Goal: Contribute content

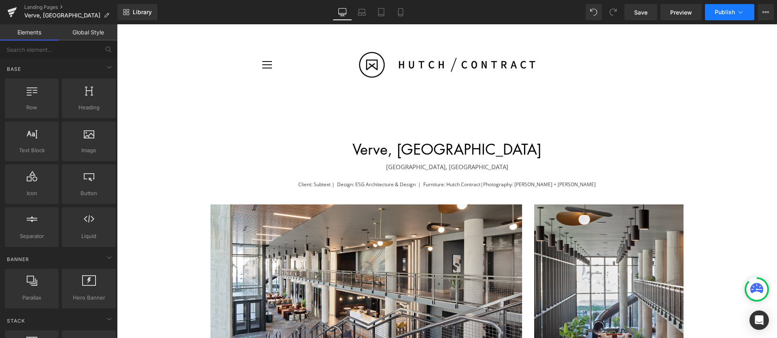
click at [738, 9] on icon at bounding box center [740, 12] width 8 height 8
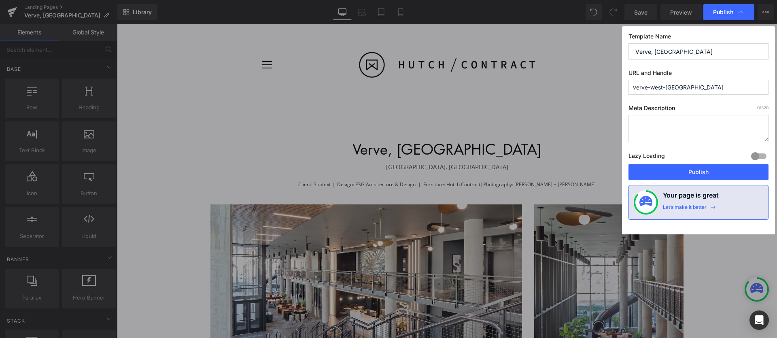
click at [678, 121] on textarea at bounding box center [698, 128] width 140 height 27
drag, startPoint x: 722, startPoint y: 120, endPoint x: 635, endPoint y: 125, distance: 87.1
click at [635, 125] on textarea "A multifamily space in" at bounding box center [698, 128] width 140 height 27
drag, startPoint x: 690, startPoint y: 125, endPoint x: 653, endPoint y: 125, distance: 36.8
click at [653, 125] on textarea "Hutch was pleased" at bounding box center [698, 128] width 140 height 27
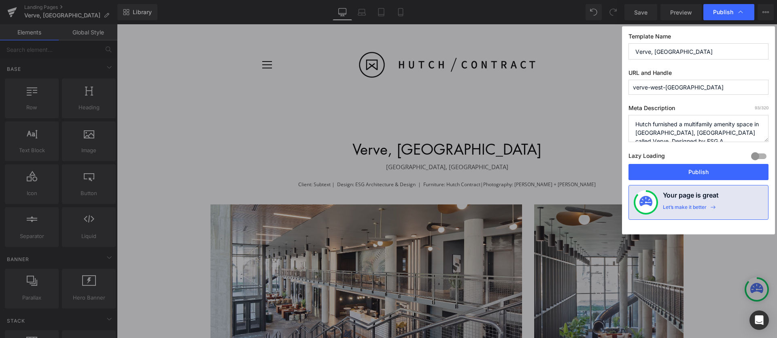
scroll to position [3, 0]
click at [657, 131] on textarea "Hutch furnished a multifamily amenity space in [GEOGRAPHIC_DATA], [GEOGRAPHIC_D…" at bounding box center [698, 128] width 140 height 27
click at [755, 121] on textarea "Hutch furnished a multifamily amenity space in [GEOGRAPHIC_DATA] called Verve. …" at bounding box center [698, 128] width 140 height 27
drag, startPoint x: 713, startPoint y: 124, endPoint x: 731, endPoint y: 134, distance: 21.2
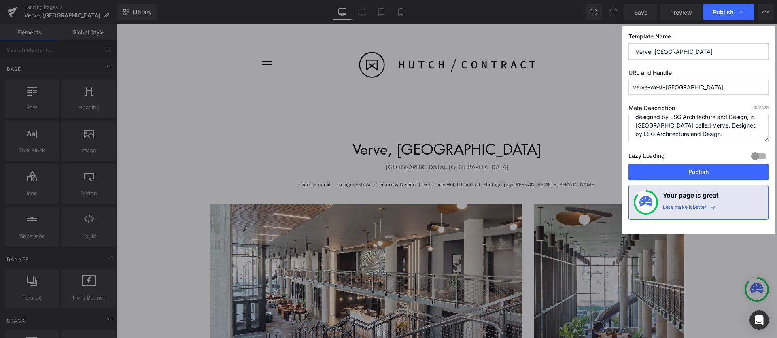
click at [731, 134] on textarea "Hutch furnished a multifamily amenity space, designed by ESG Architecture and D…" at bounding box center [698, 128] width 140 height 27
type textarea "Hutch furnished a multifamily amenity space, designed by ESG Architecture and D…"
click at [717, 172] on button "Publish" at bounding box center [698, 172] width 140 height 16
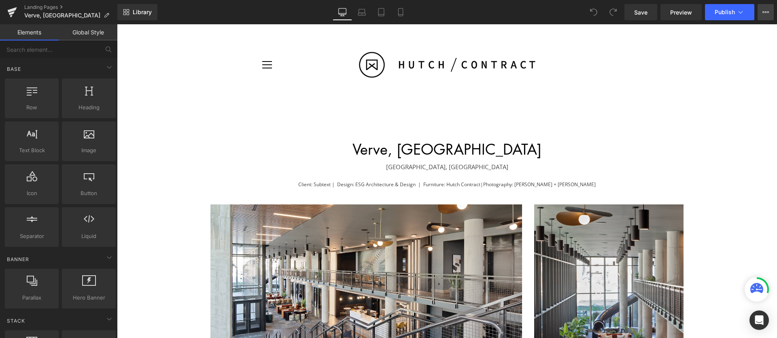
click at [770, 13] on button "View Live Page View with current Template Save Template to Library Schedule Pub…" at bounding box center [765, 12] width 16 height 16
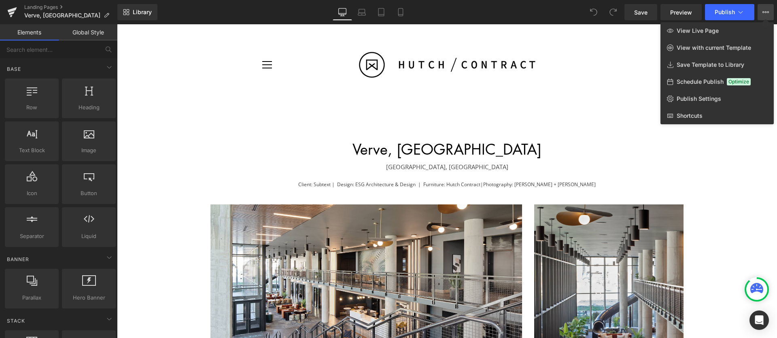
drag, startPoint x: 614, startPoint y: 64, endPoint x: 583, endPoint y: 1, distance: 69.7
click at [0, 0] on div at bounding box center [0, 0] width 0 height 0
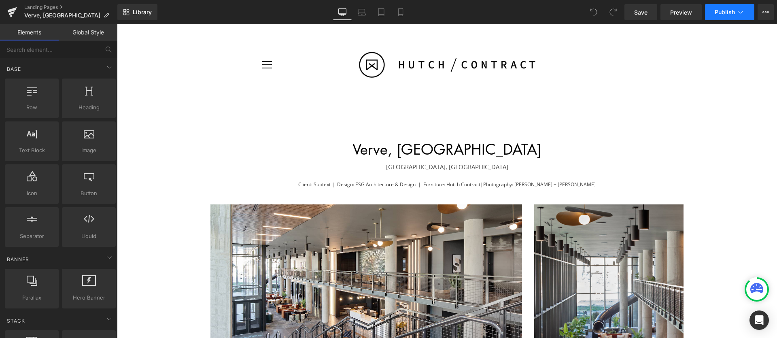
click at [724, 15] on span "Publish" at bounding box center [724, 12] width 20 height 6
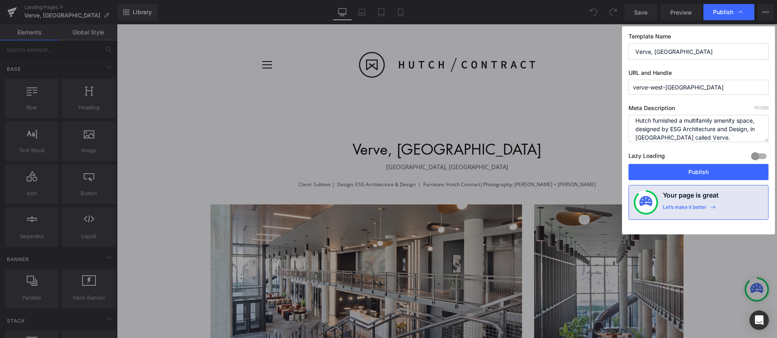
scroll to position [3, 0]
drag, startPoint x: 735, startPoint y: 120, endPoint x: 687, endPoint y: 119, distance: 49.0
click at [0, 0] on textarea "Hutch furnished a multifamily amenity space, designed by ESG Architecture and D…" at bounding box center [0, 0] width 0 height 0
drag, startPoint x: 709, startPoint y: 132, endPoint x: 674, endPoint y: 132, distance: 34.4
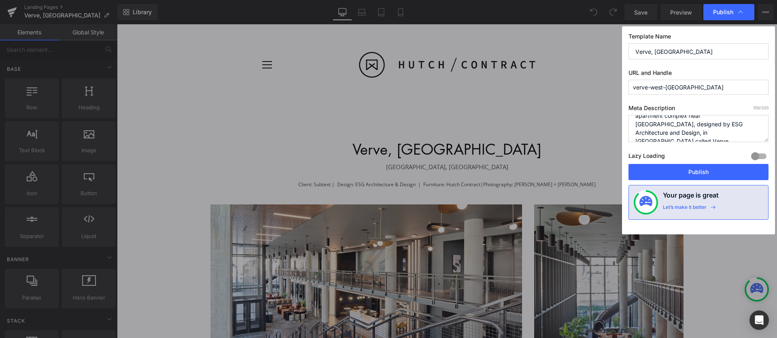
click at [0, 0] on textarea "Hutch furnished a multifamily amenity space, designed by ESG Architecture and D…" at bounding box center [0, 0] width 0 height 0
type textarea "Hutch furnished a brand new student housing apartment complex near Purdue Unive…"
